Goal: Task Accomplishment & Management: Manage account settings

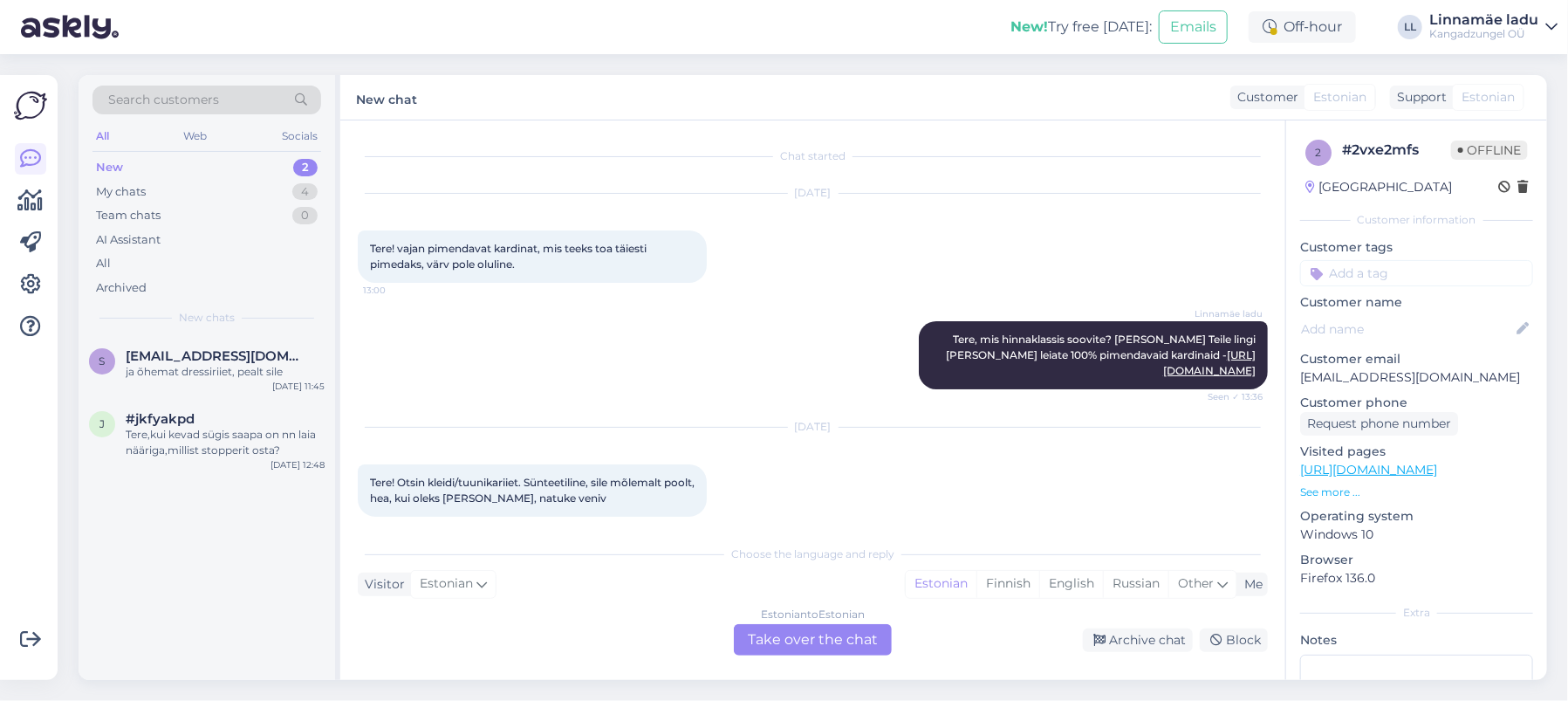
scroll to position [105, 0]
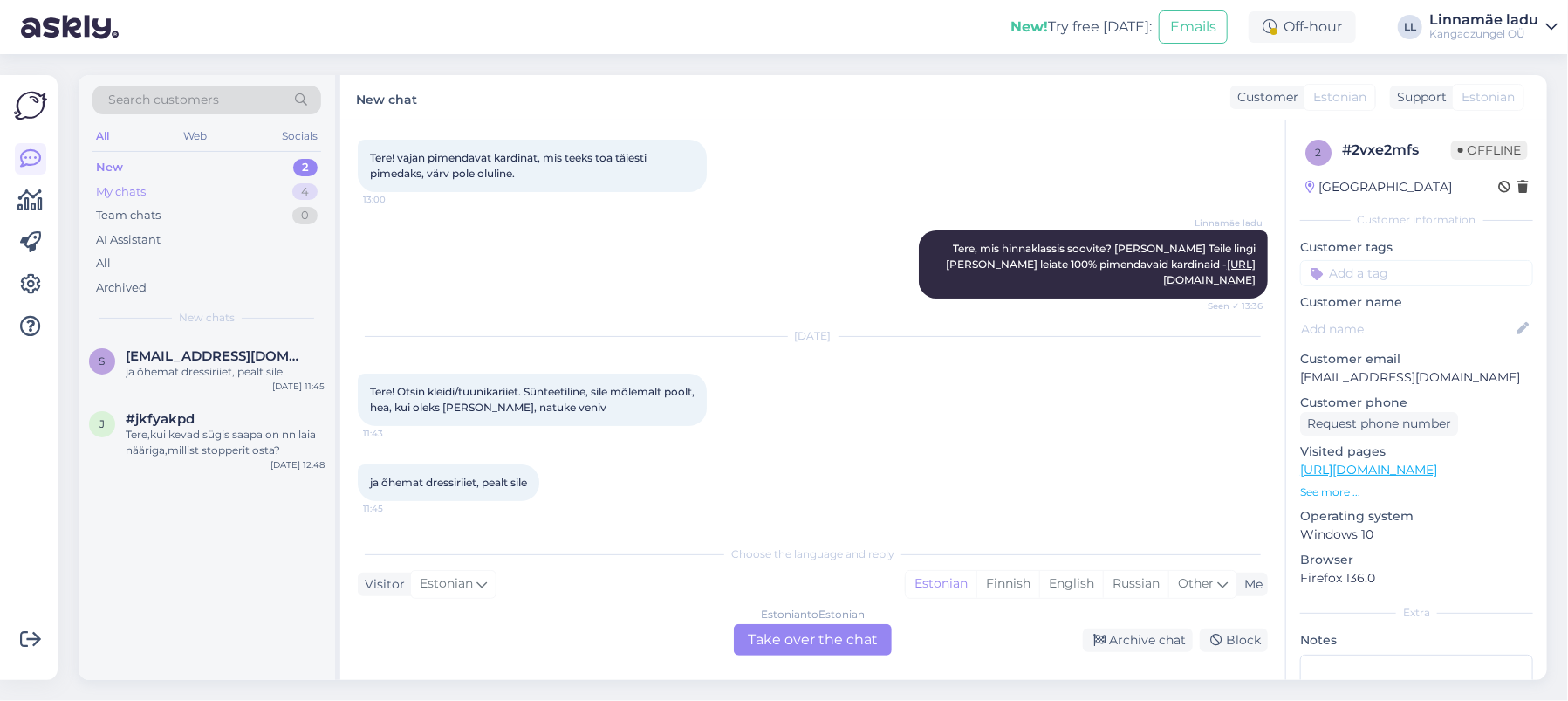
click at [173, 192] on div "My chats 4" at bounding box center [206, 192] width 228 height 25
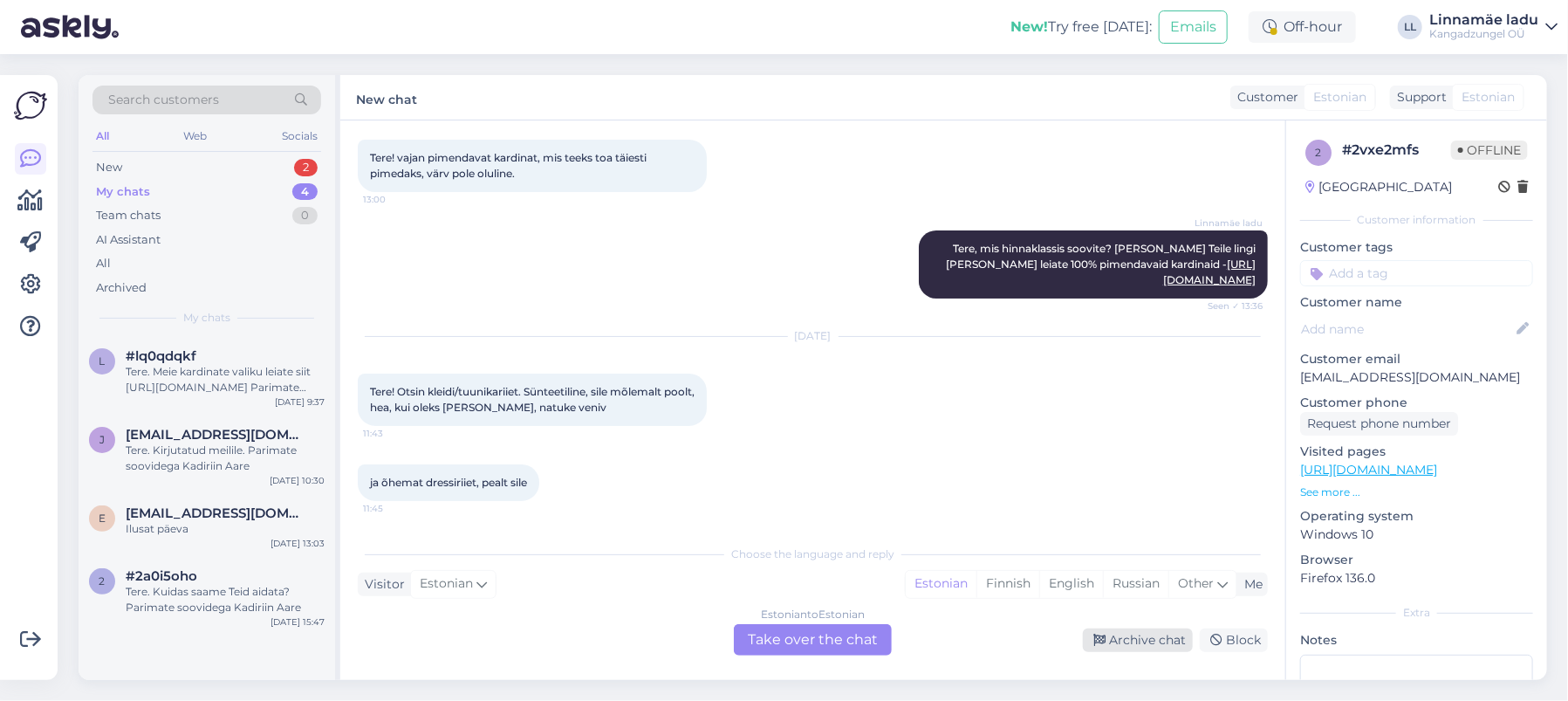
click at [1154, 643] on div "Archive chat" at bounding box center [1137, 640] width 110 height 24
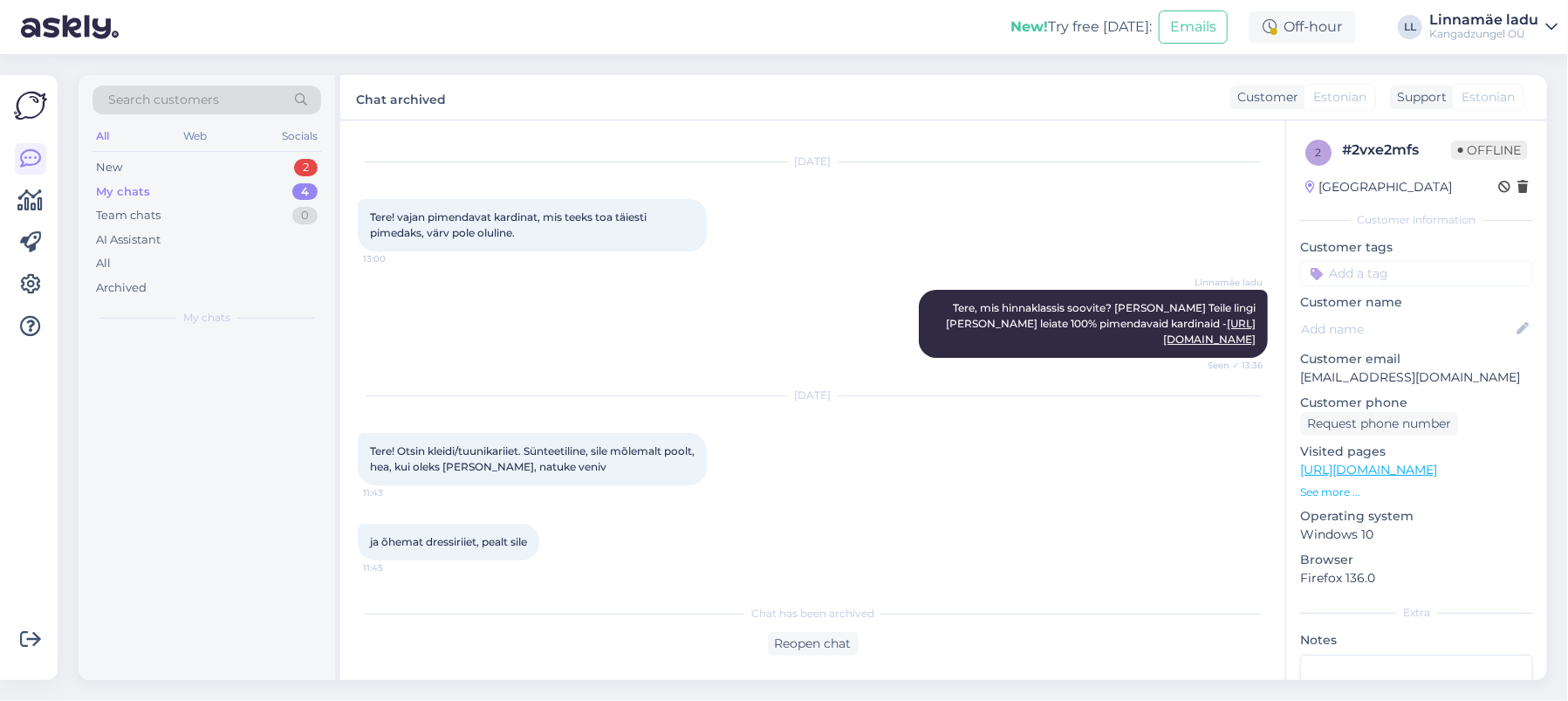
scroll to position [47, 0]
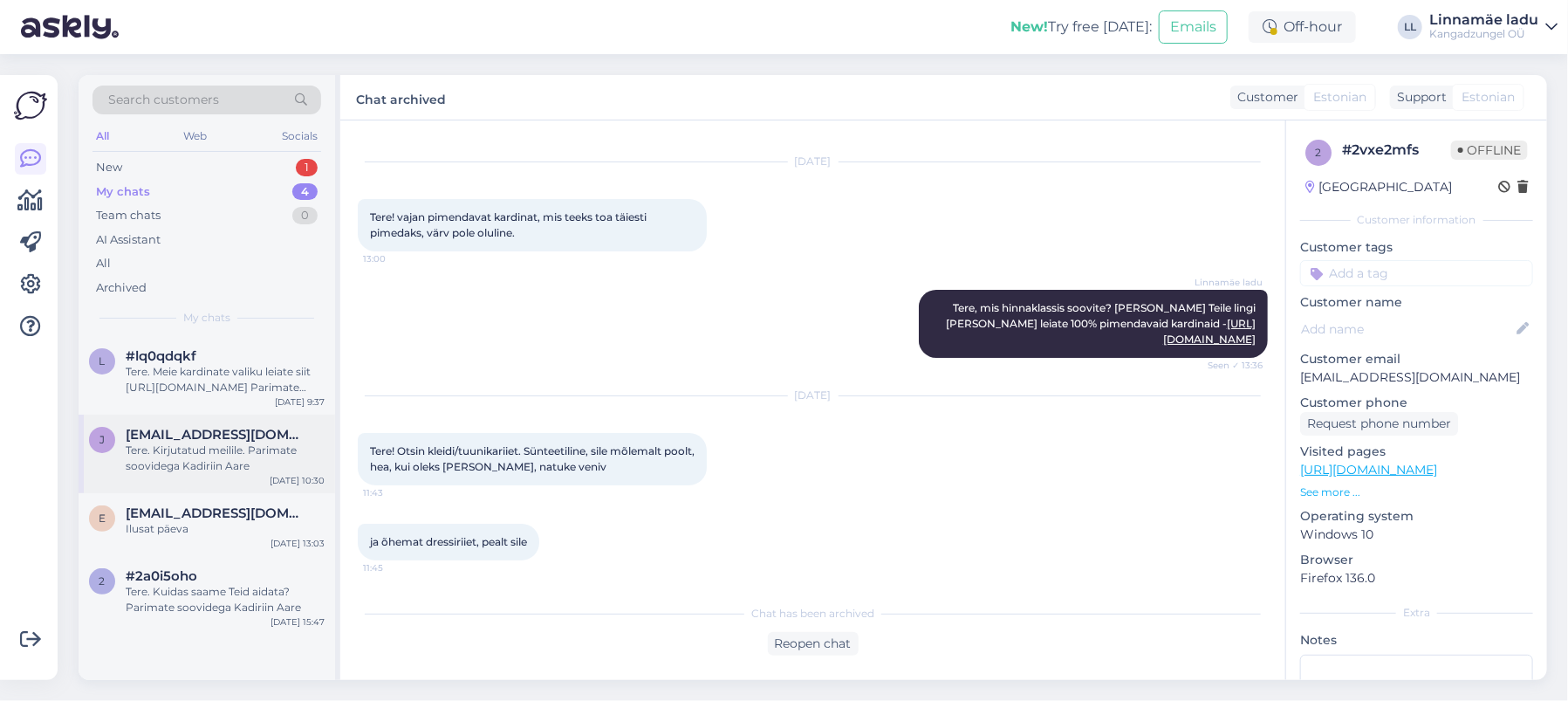
click at [258, 465] on div "Tere. Kirjutatud meilile. Parimate soovidega Kadiriin Aare" at bounding box center [225, 459] width 198 height 32
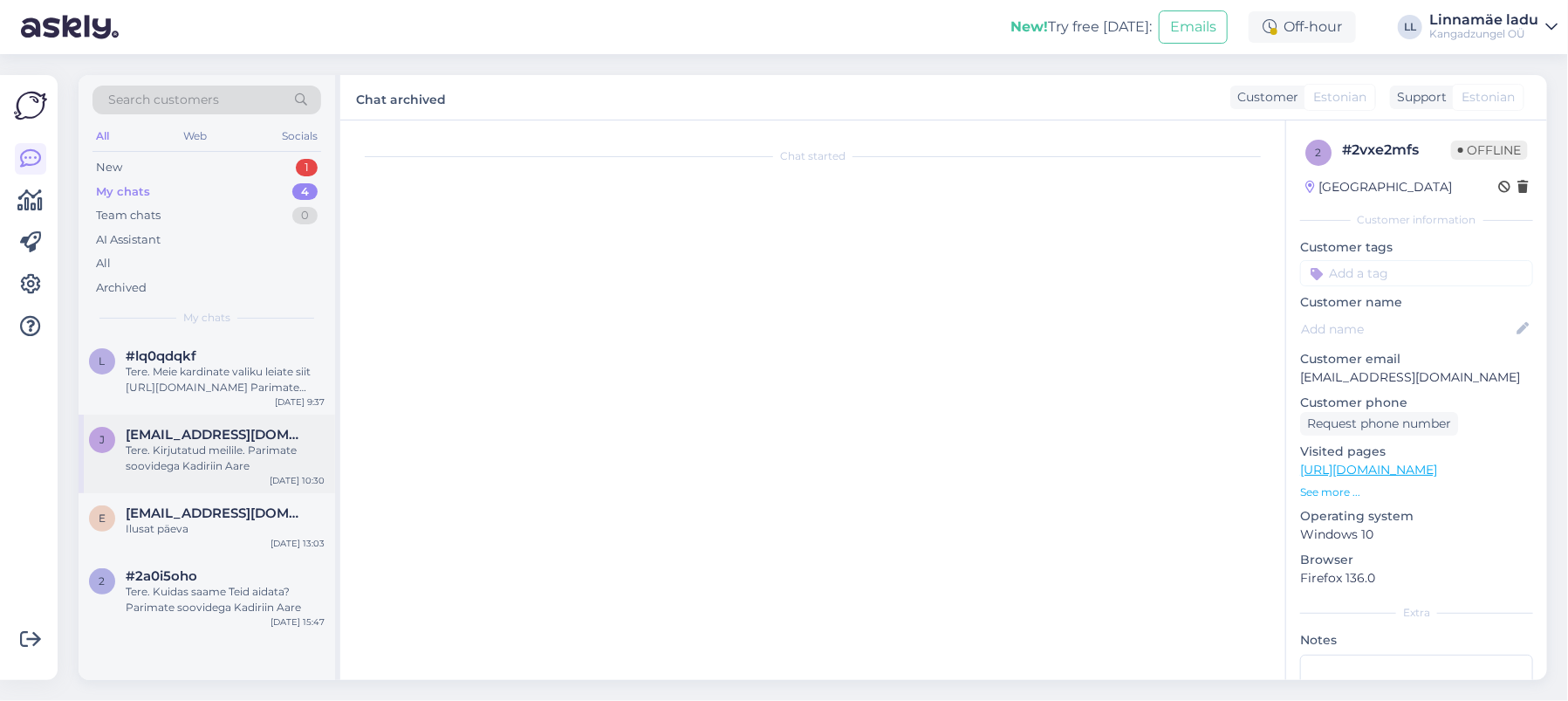
scroll to position [0, 0]
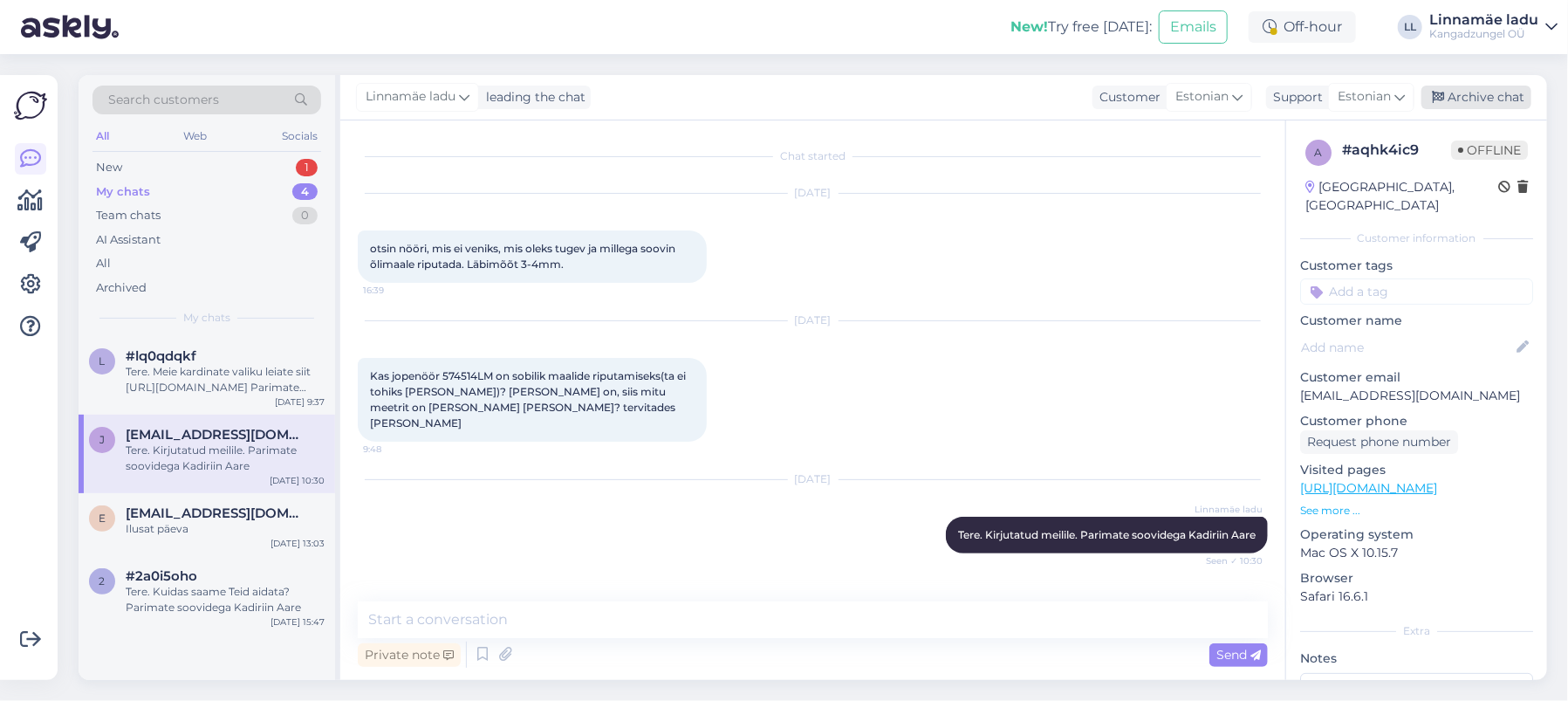
click at [1503, 92] on div "Archive chat" at bounding box center [1476, 97] width 110 height 24
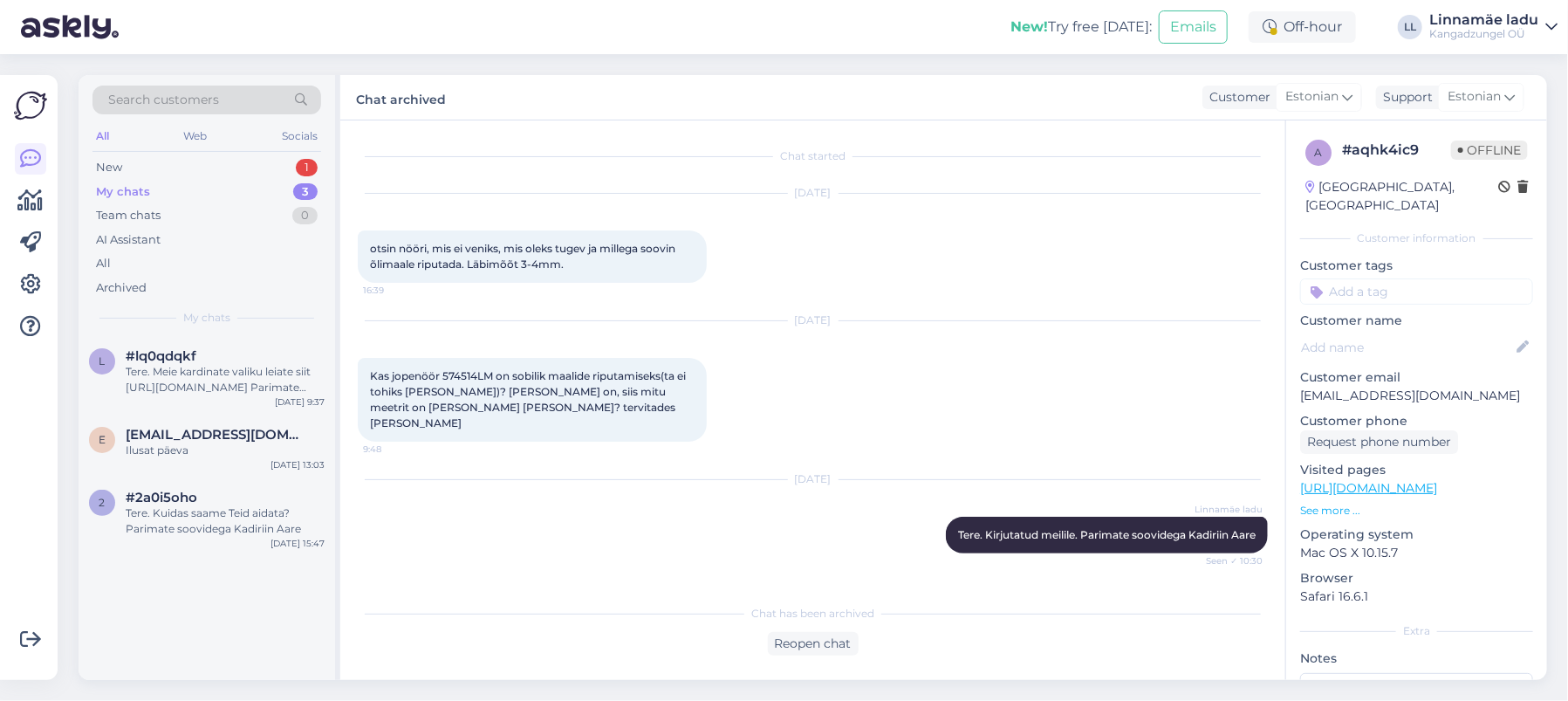
click at [220, 188] on div "My chats 3" at bounding box center [206, 192] width 228 height 25
click at [199, 162] on div "New 1" at bounding box center [206, 167] width 228 height 25
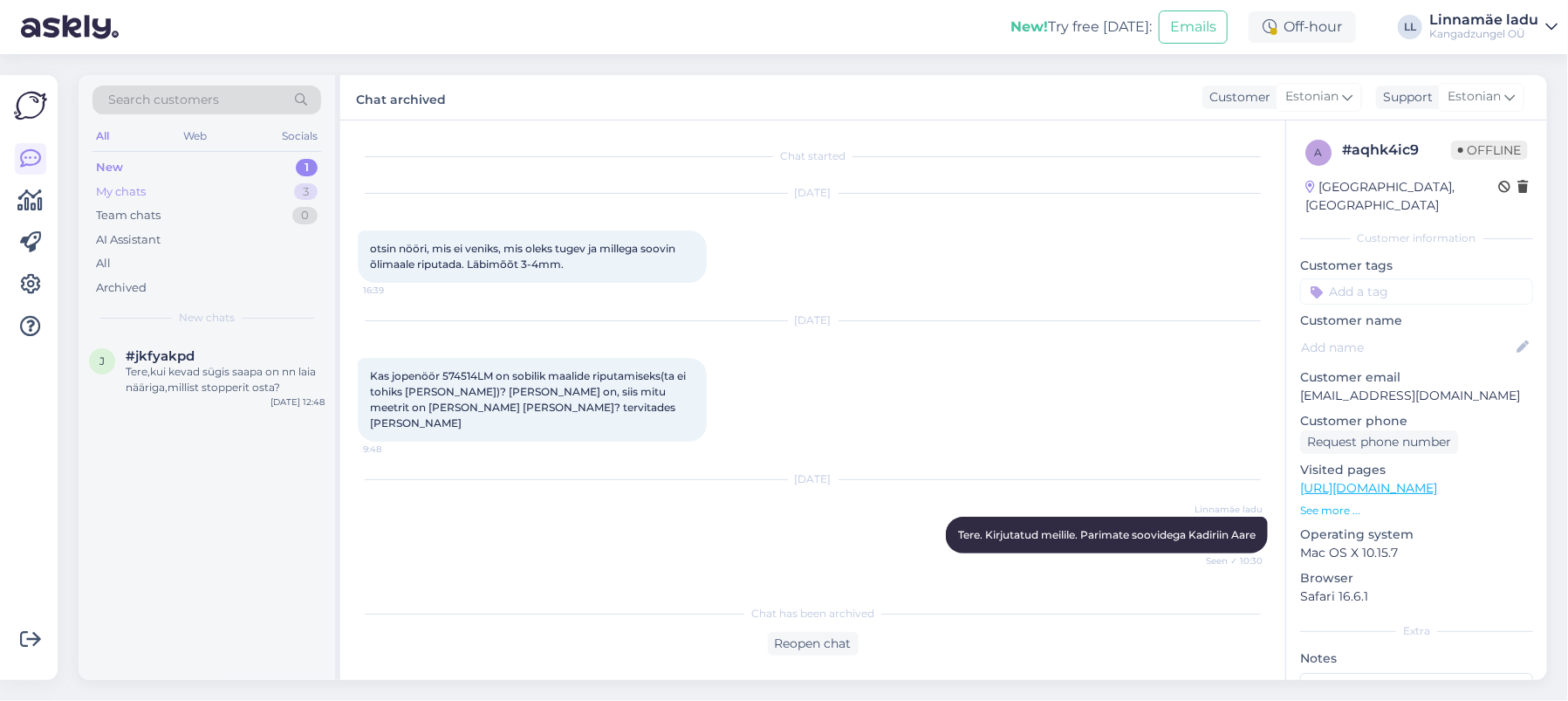
click at [227, 183] on div "My chats 3" at bounding box center [206, 192] width 228 height 25
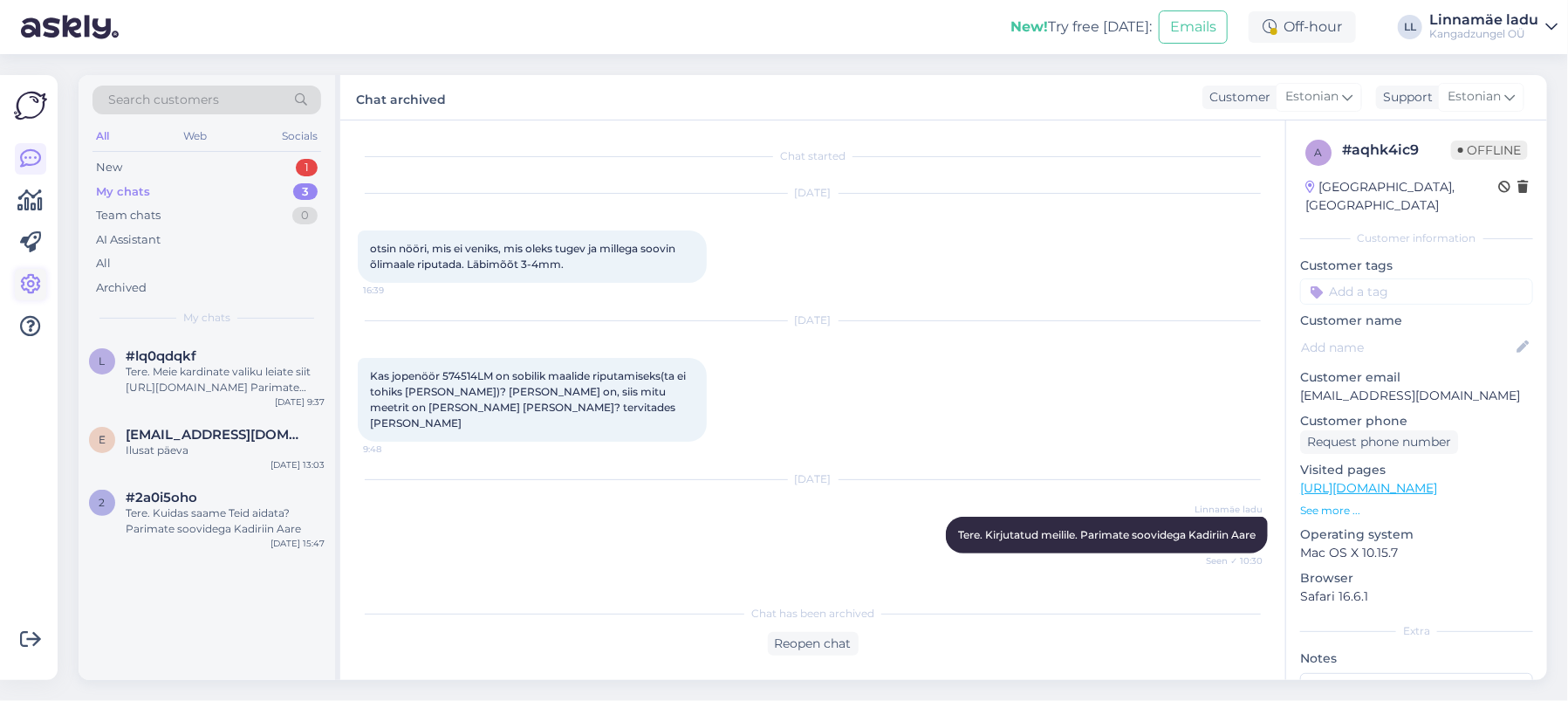
click at [32, 285] on icon at bounding box center [30, 284] width 21 height 21
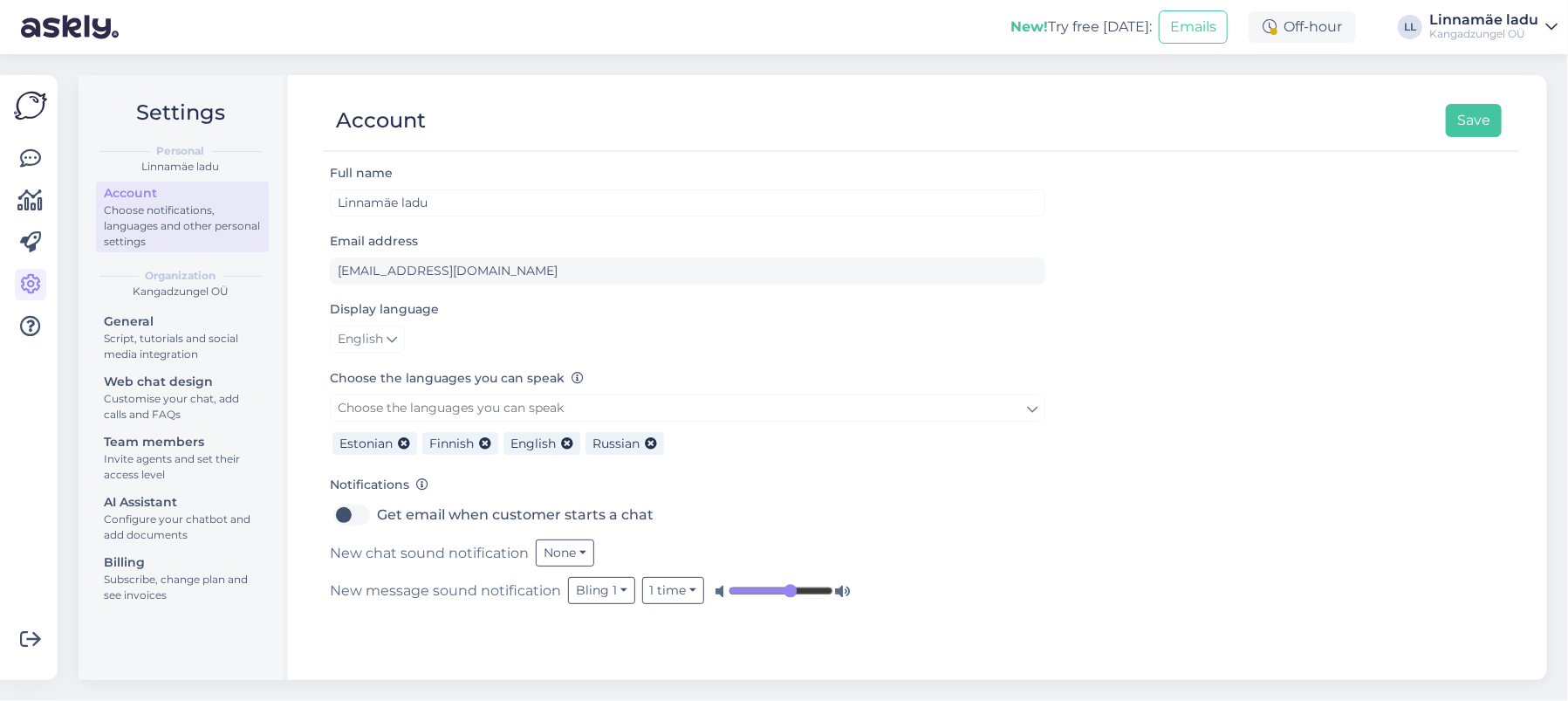
click at [1547, 29] on icon at bounding box center [1551, 27] width 12 height 14
click at [39, 192] on icon at bounding box center [30, 201] width 25 height 21
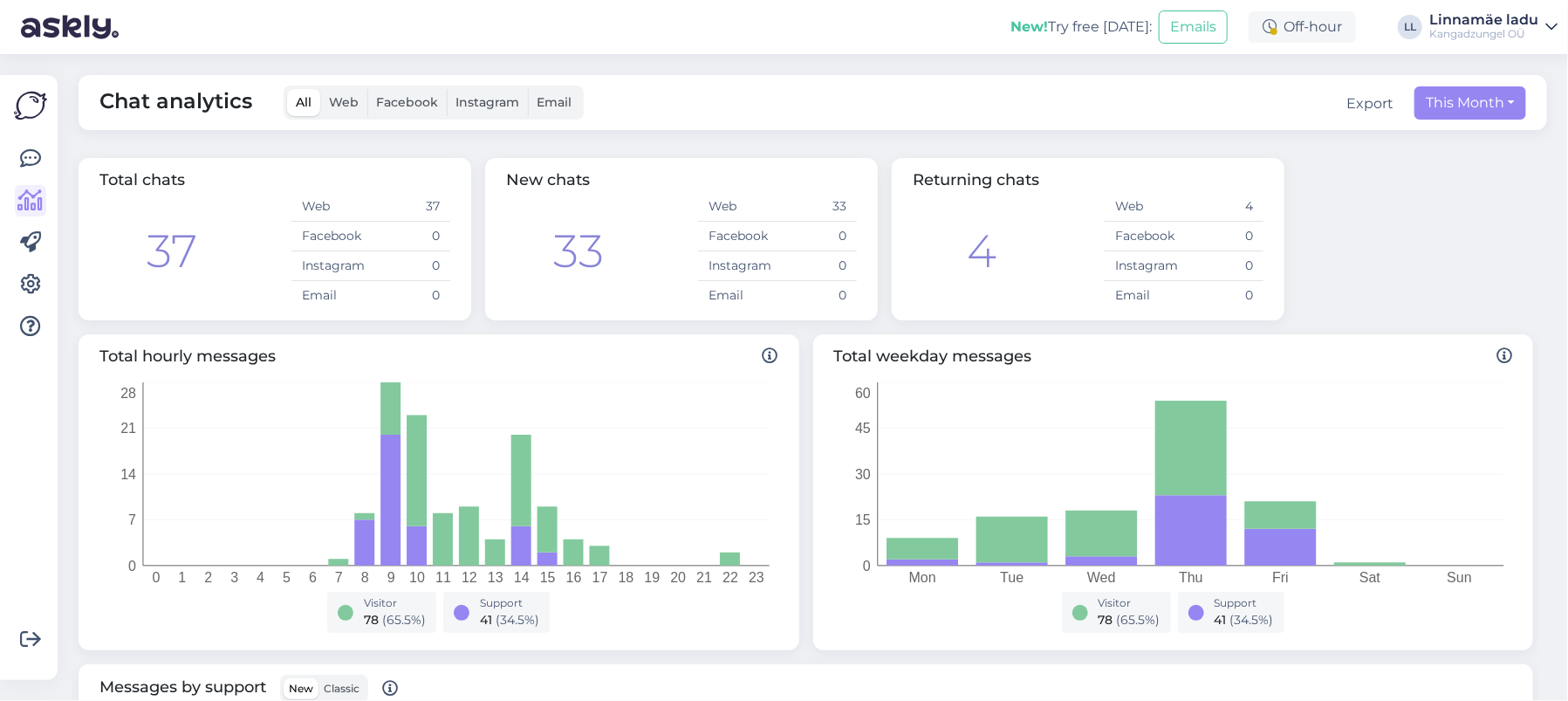
click at [191, 181] on div "Total chats" at bounding box center [274, 181] width 350 height 24
click at [1483, 102] on button "This Month" at bounding box center [1470, 102] width 112 height 33
select select "8"
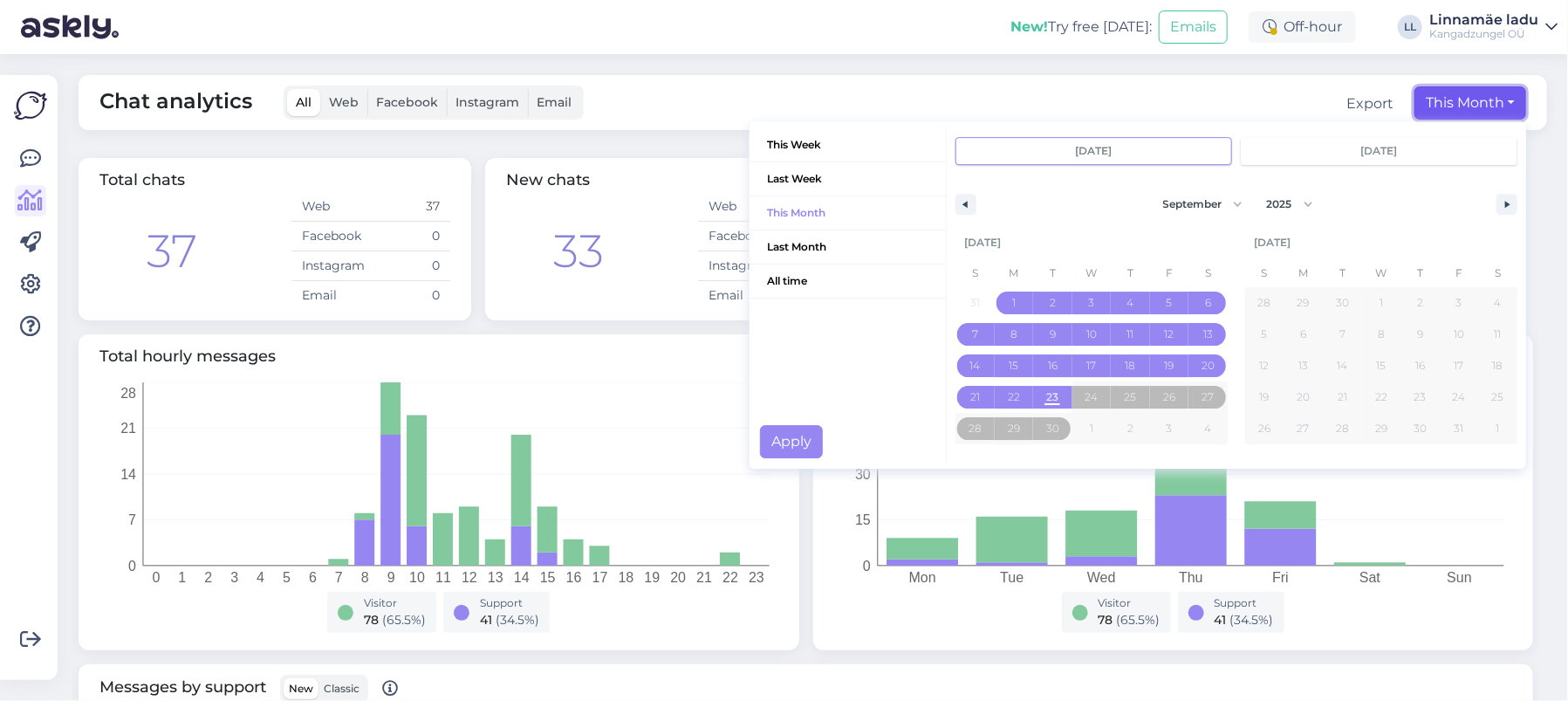
click at [1488, 102] on button "This Month" at bounding box center [1470, 102] width 112 height 33
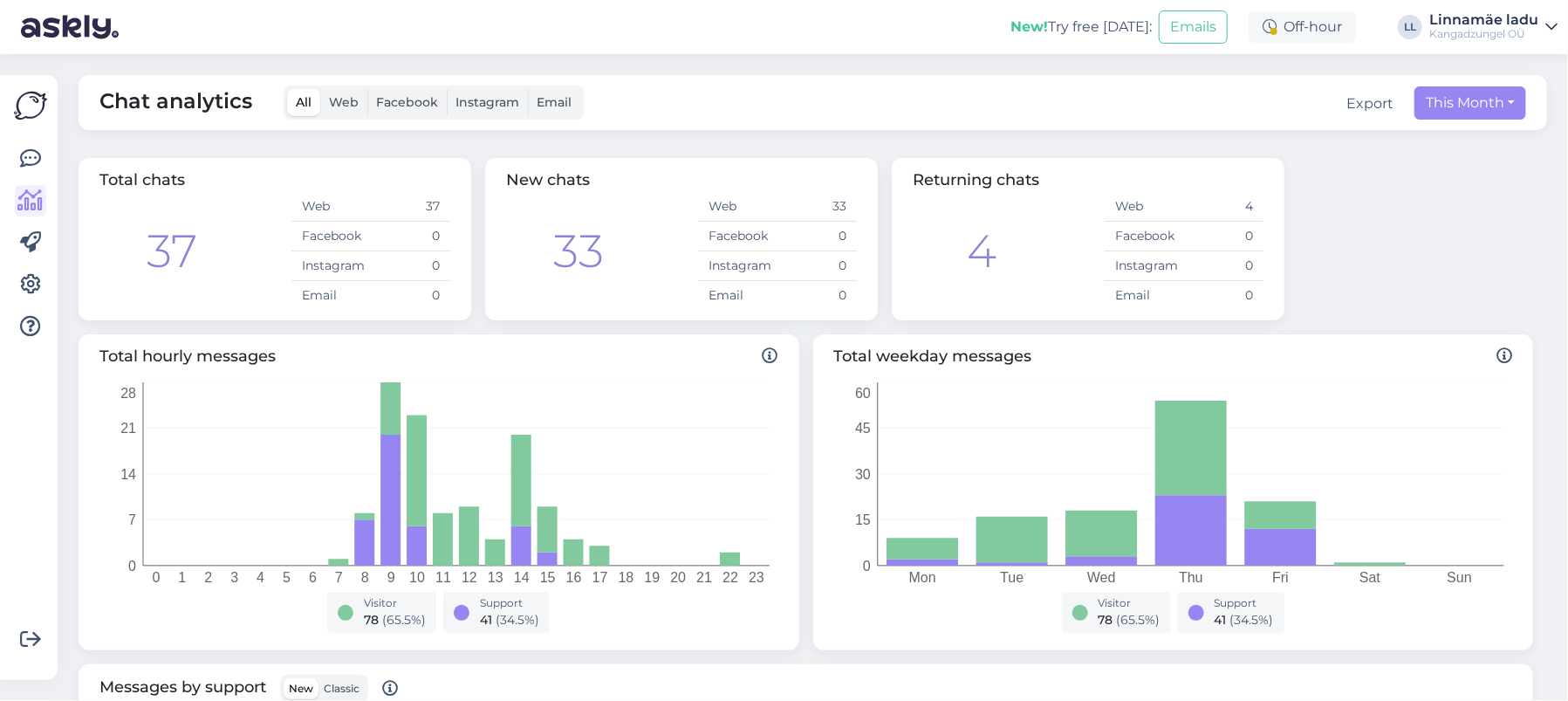
click at [993, 185] on span "Returning chats" at bounding box center [975, 179] width 126 height 19
click at [1032, 248] on div "4 Web 4 Facebook 0 Instagram 0 Email 0" at bounding box center [1087, 250] width 350 height 118
click at [24, 148] on icon at bounding box center [30, 158] width 21 height 21
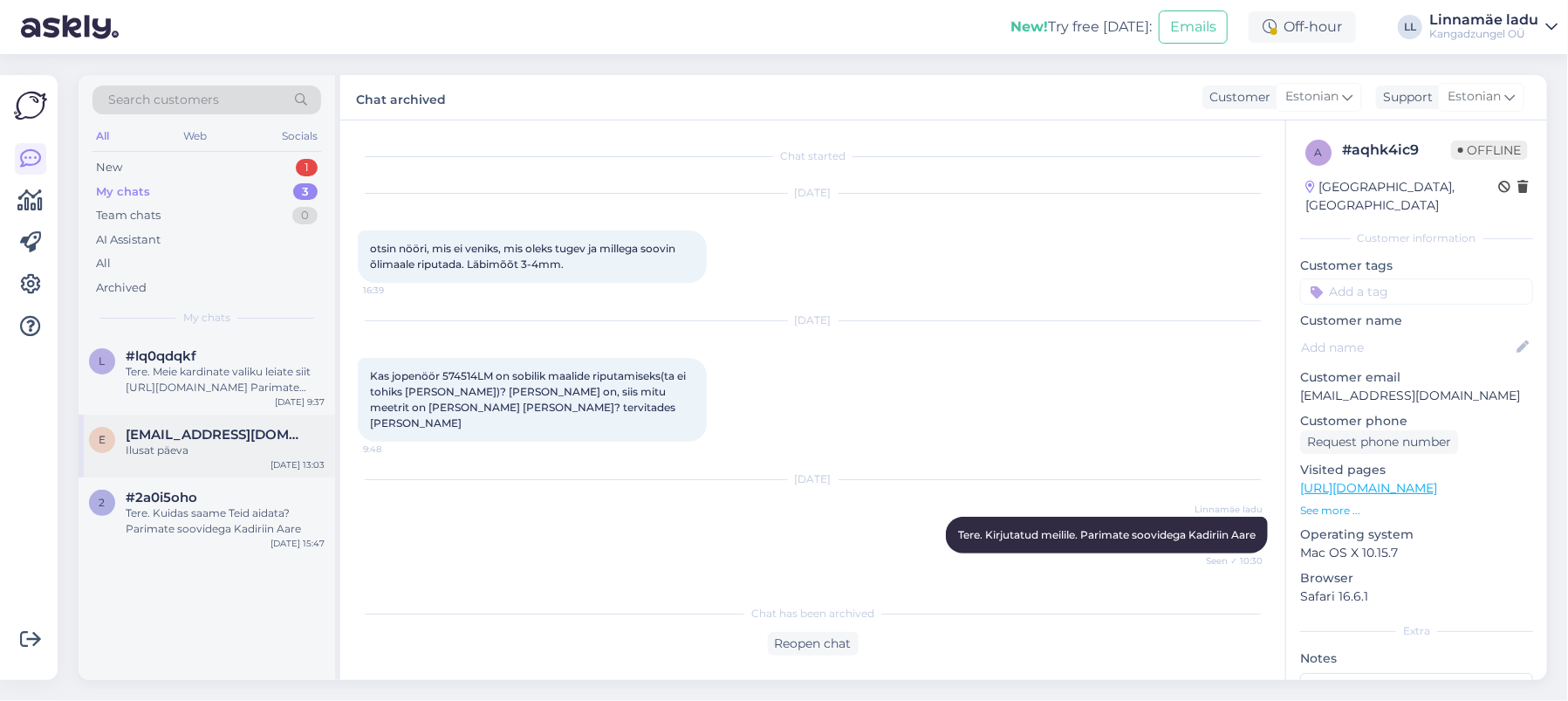
click at [217, 444] on div "Ilusat päeva" at bounding box center [225, 451] width 198 height 16
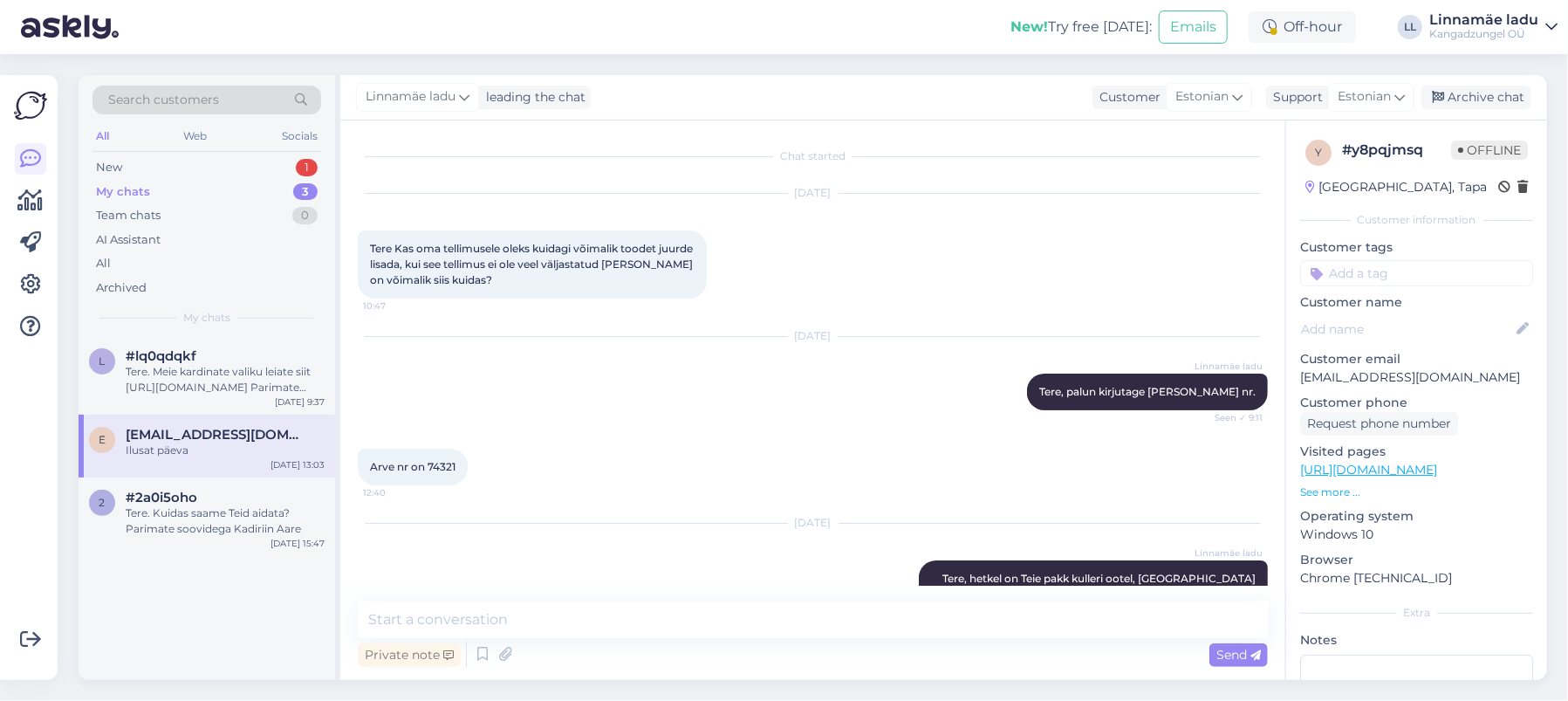
scroll to position [675, 0]
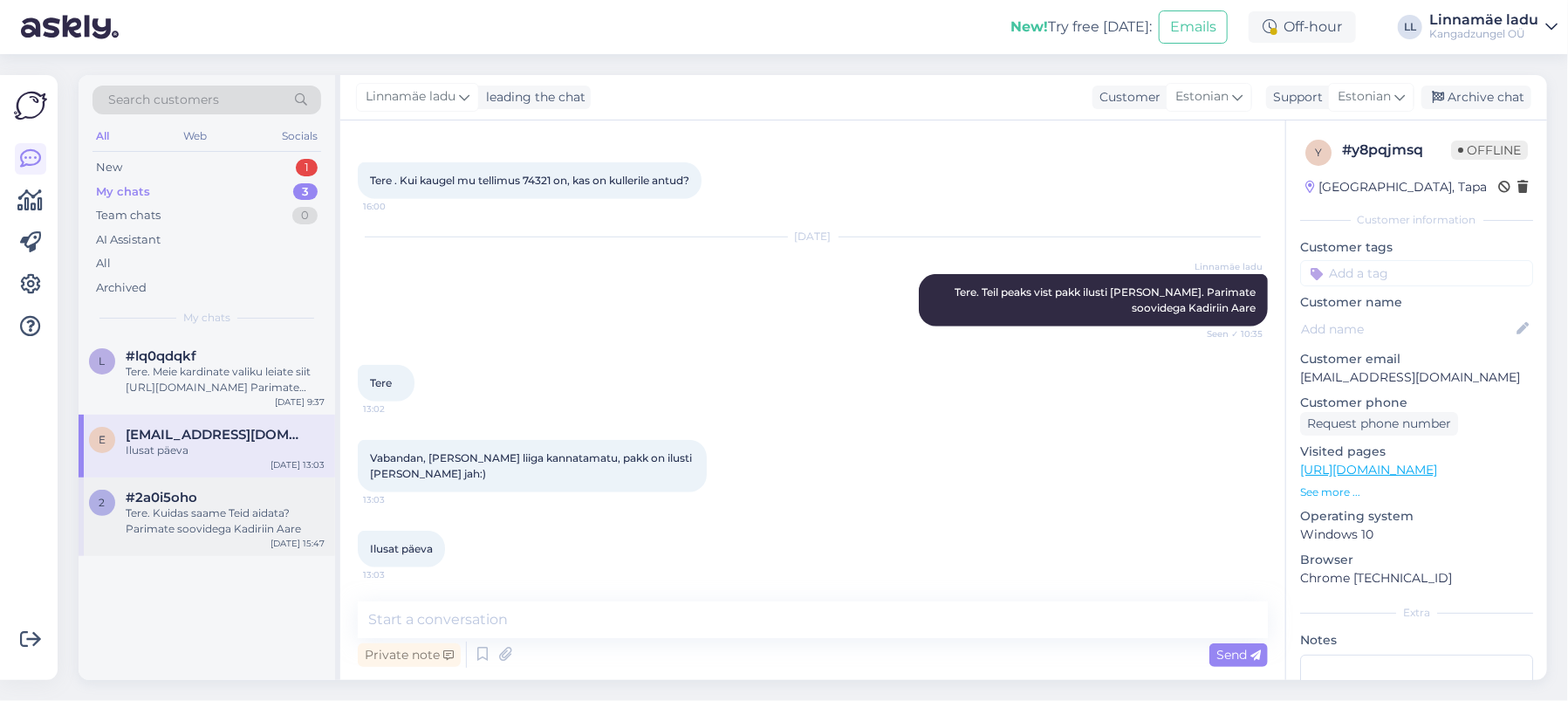
click at [205, 525] on div "Tere. Kuidas saame Teid aidata? Parimate soovidega Kadiriin Aare" at bounding box center [225, 521] width 198 height 32
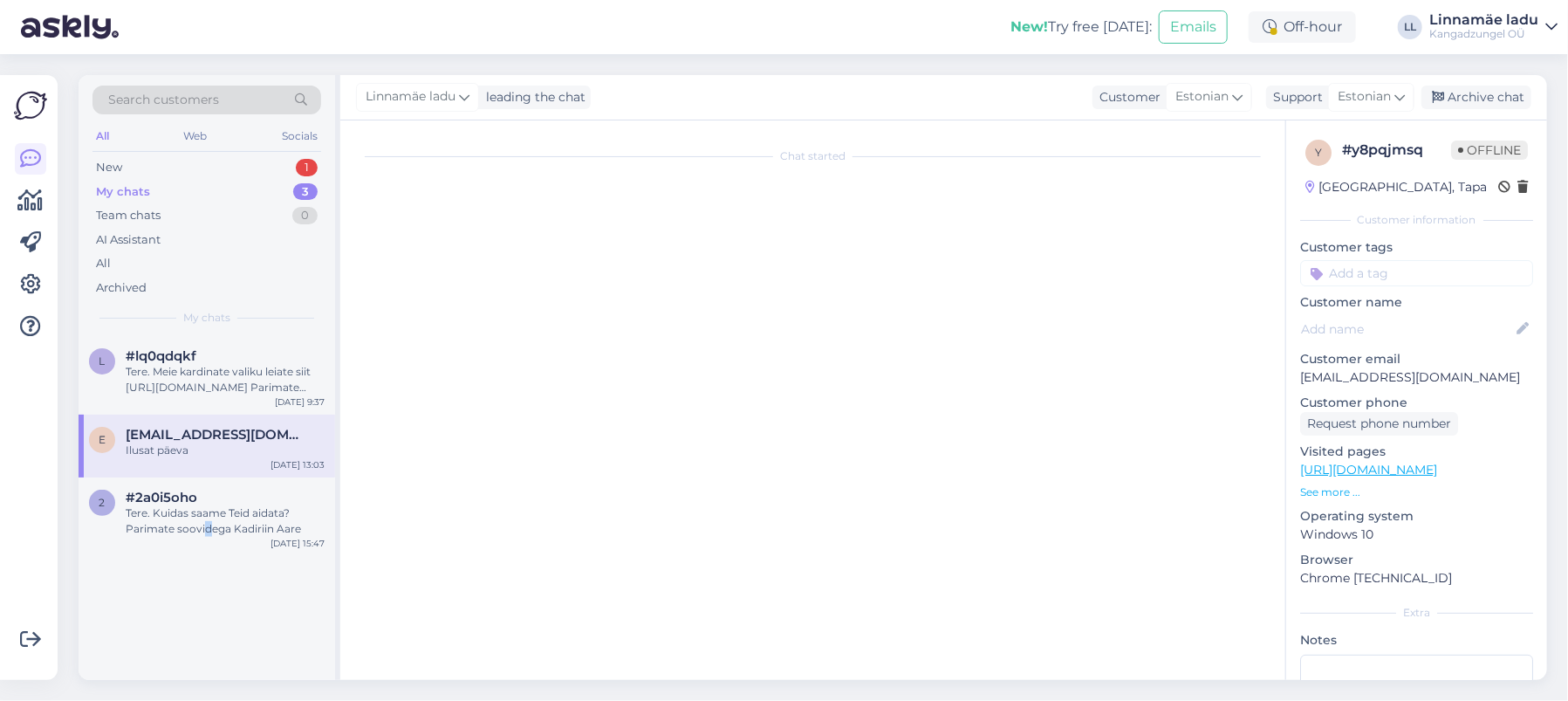
scroll to position [0, 0]
click at [169, 509] on div "Tere. Kuidas saame Teid aidata? Parimate soovidega Kadiriin Aare" at bounding box center [225, 521] width 198 height 32
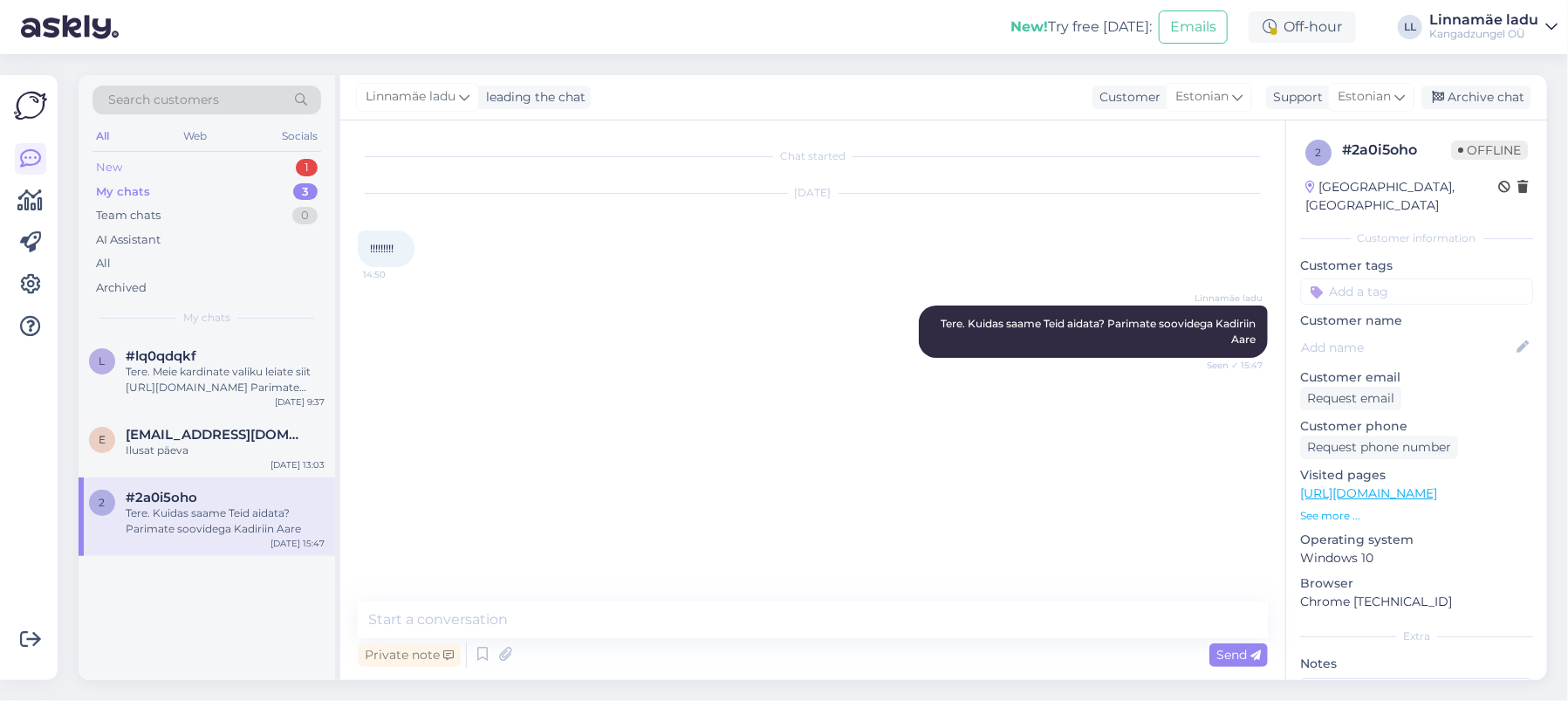
click at [218, 159] on div "New 1" at bounding box center [206, 167] width 228 height 25
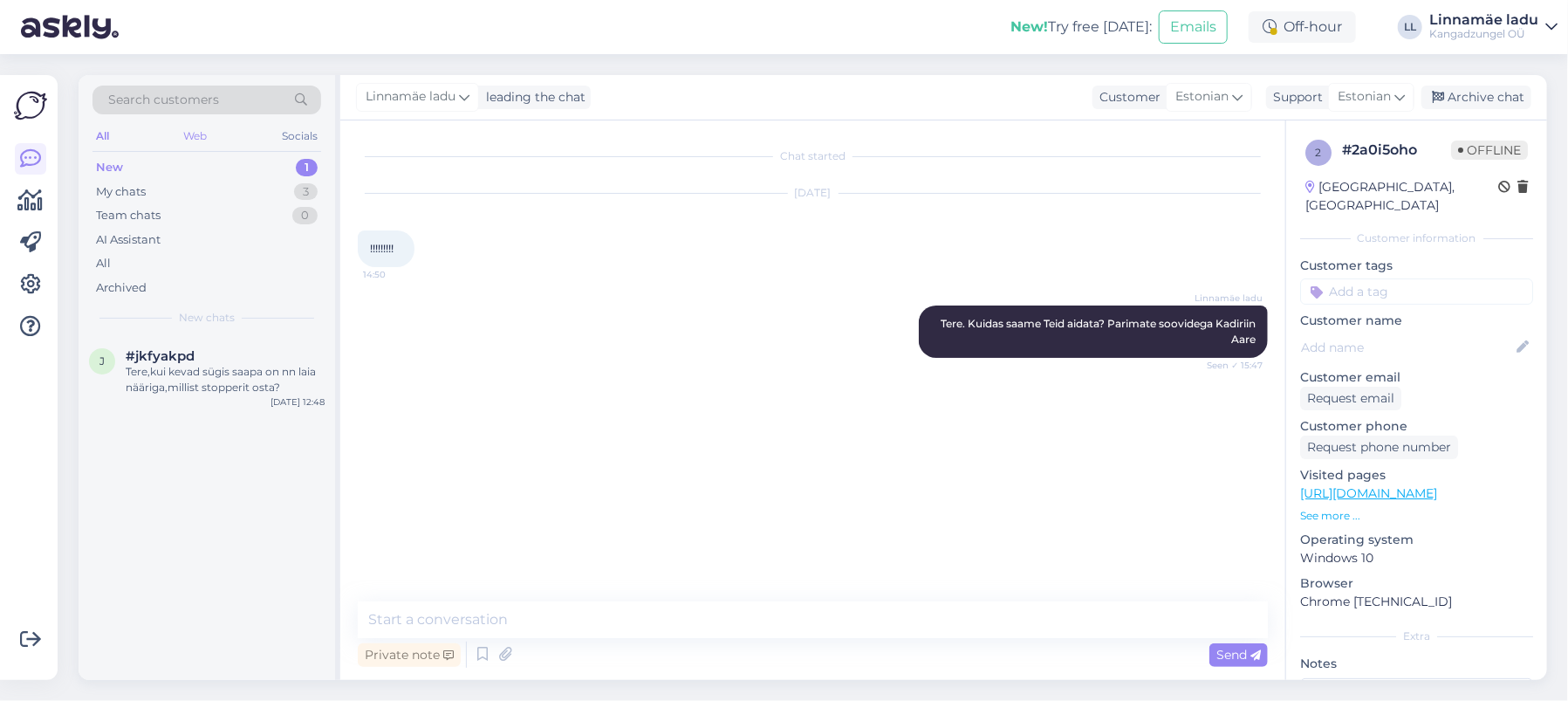
click at [202, 133] on div "Web" at bounding box center [196, 136] width 31 height 23
click at [287, 133] on div "Socials" at bounding box center [299, 136] width 43 height 23
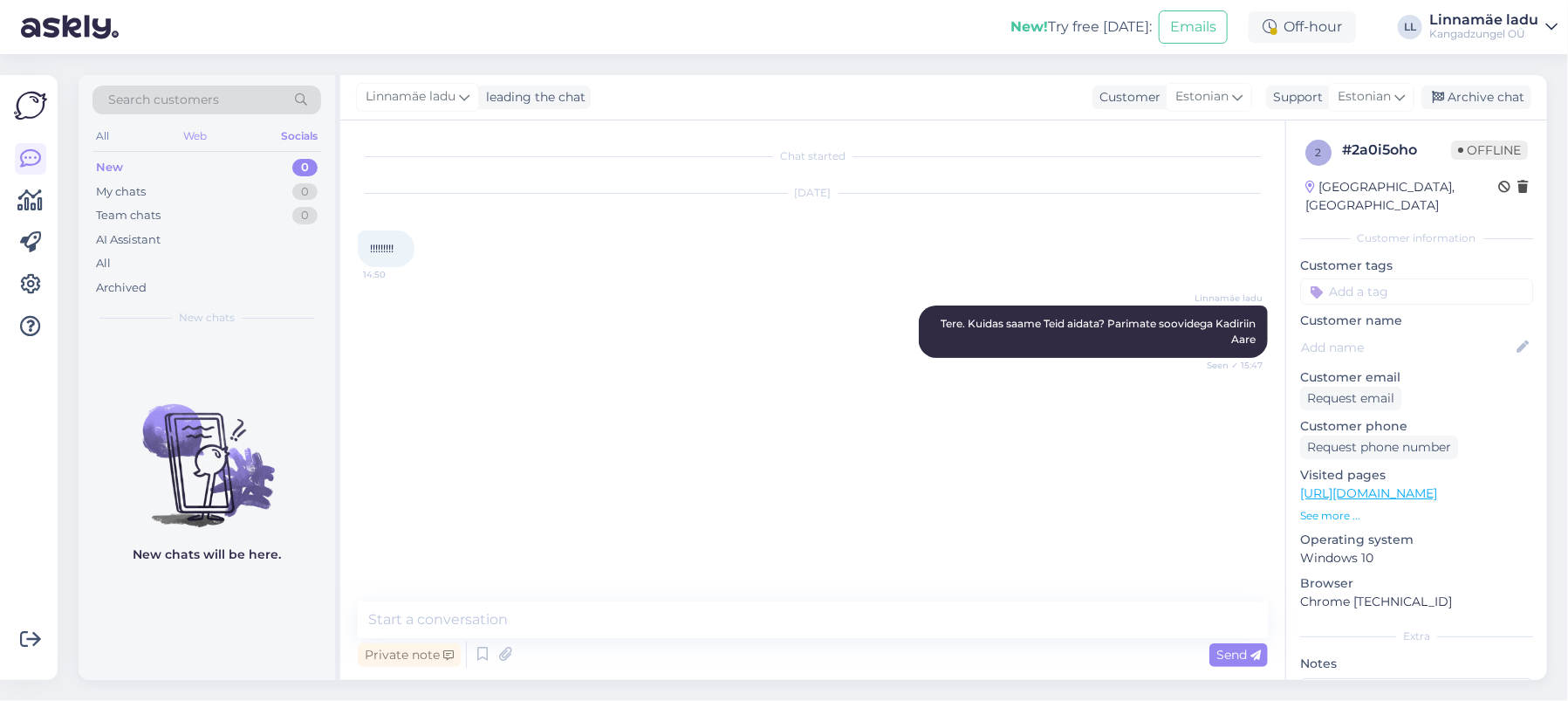
click at [194, 134] on div "Web" at bounding box center [195, 136] width 31 height 23
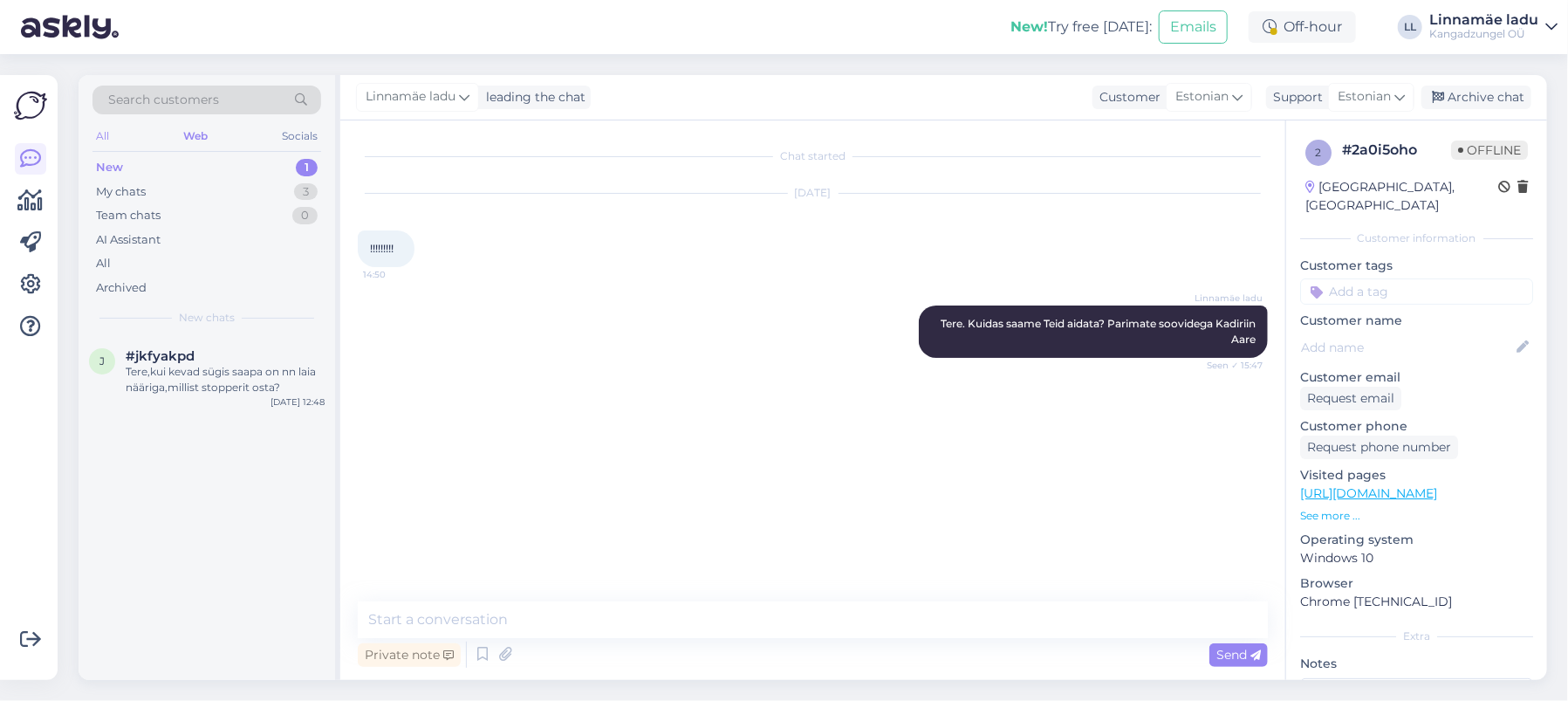
click at [93, 131] on div "All" at bounding box center [102, 136] width 20 height 23
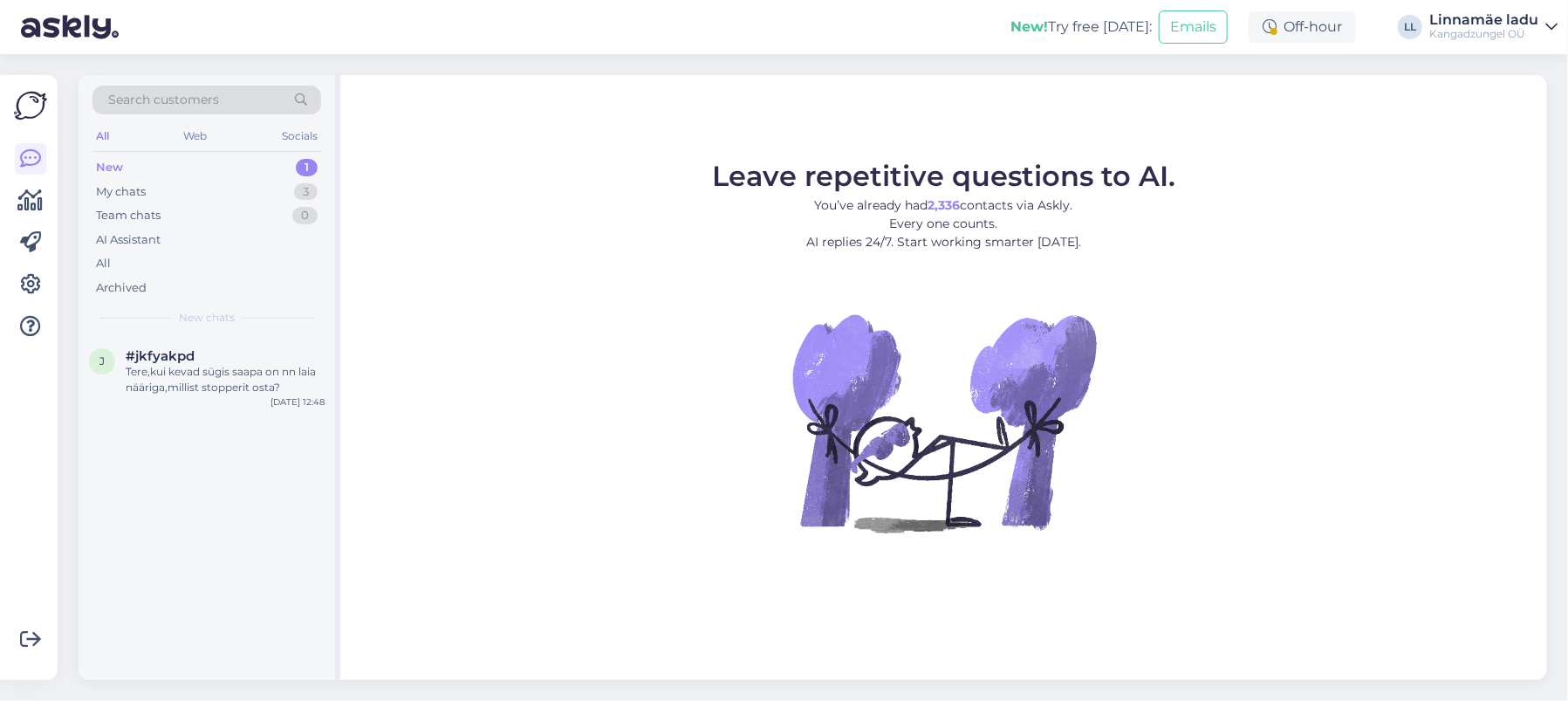
click at [1547, 27] on icon at bounding box center [1551, 27] width 12 height 14
click at [171, 282] on div "Archived" at bounding box center [206, 288] width 228 height 25
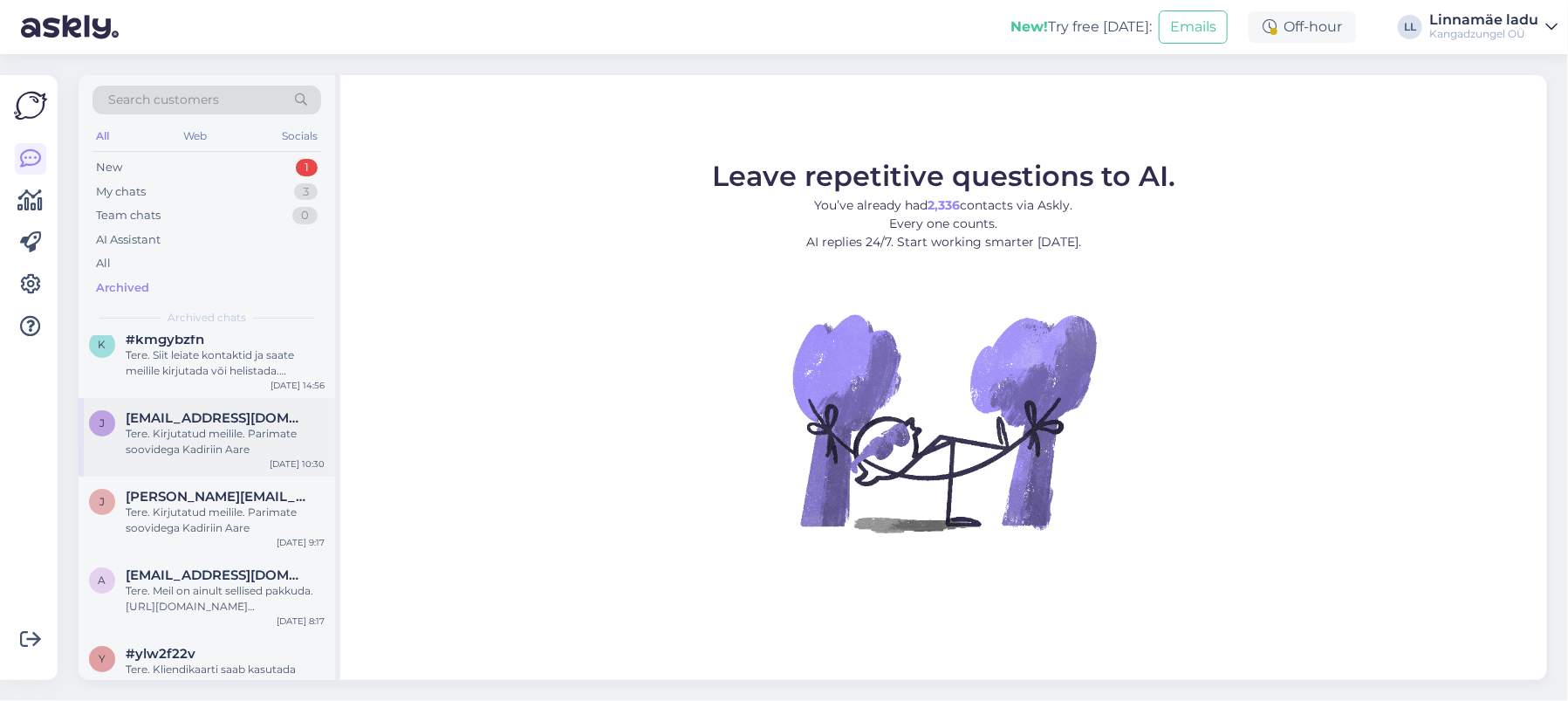
scroll to position [116, 0]
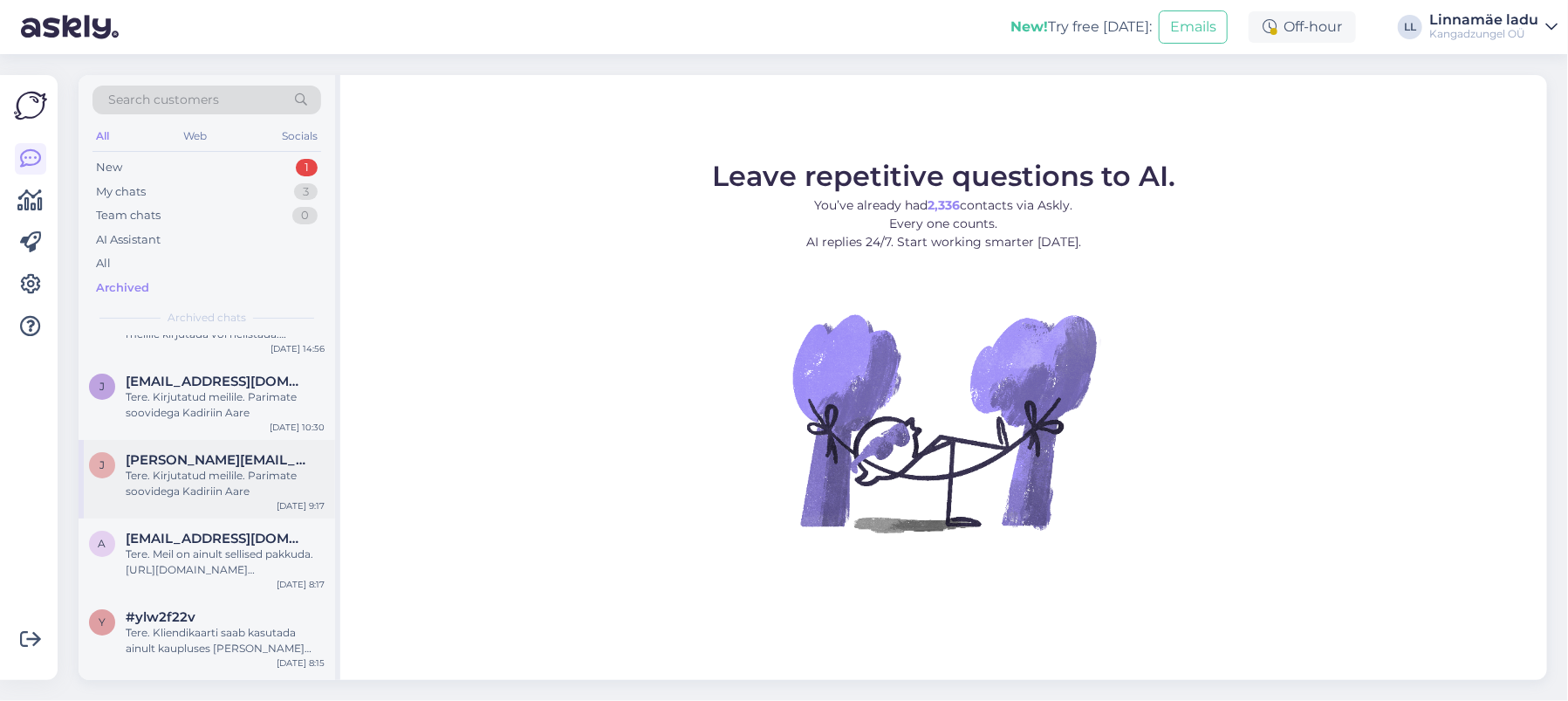
click at [228, 475] on div "Tere. Kirjutatud meilile. Parimate soovidega Kadiriin Aare" at bounding box center [225, 484] width 198 height 32
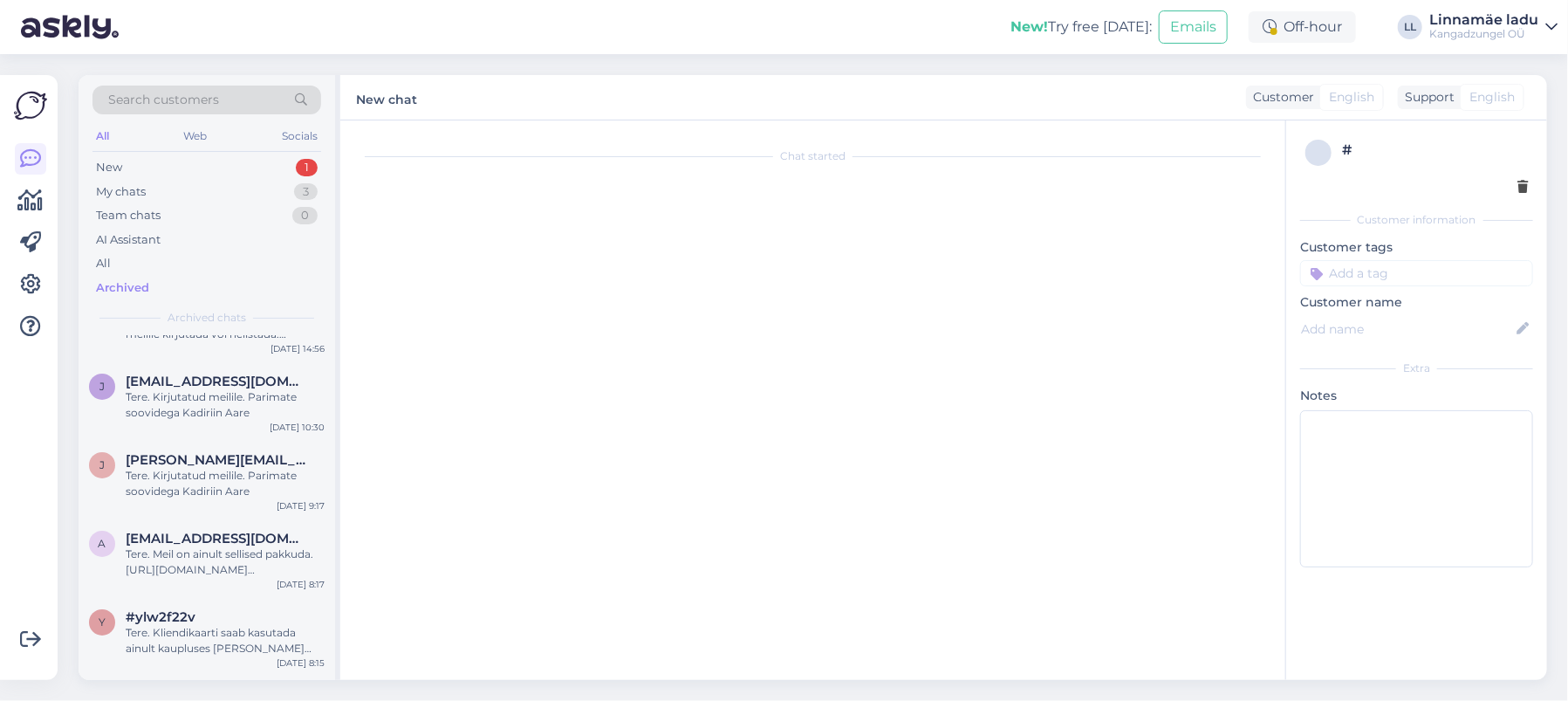
scroll to position [1052, 0]
